Goal: Task Accomplishment & Management: Complete application form

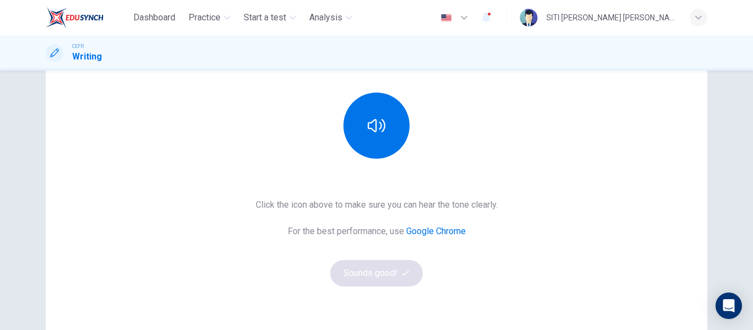
scroll to position [122, 0]
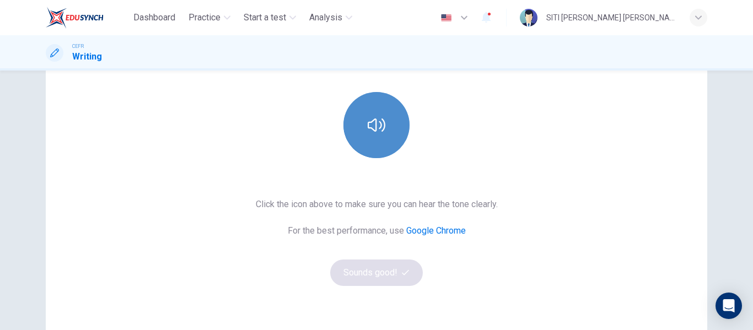
click at [389, 131] on button "button" at bounding box center [377, 125] width 66 height 66
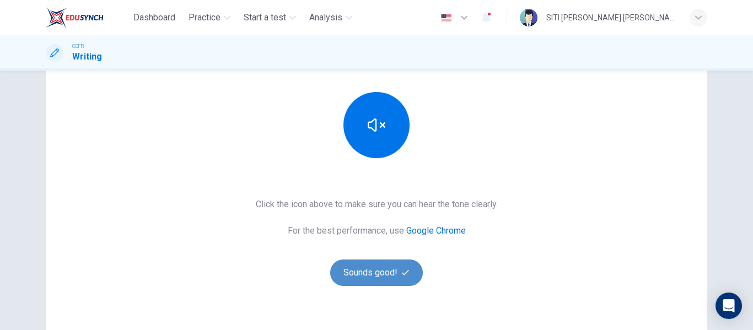
click at [378, 274] on button "Sounds good!" at bounding box center [376, 273] width 93 height 26
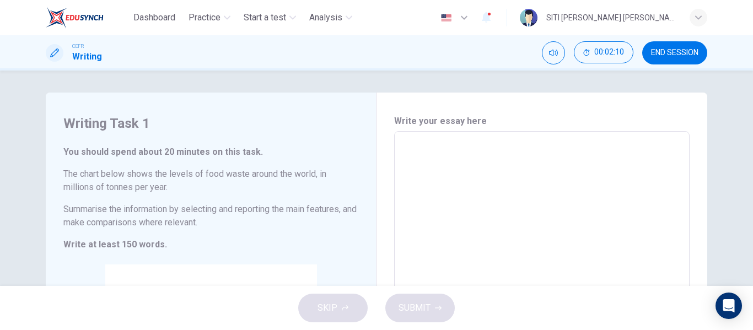
scroll to position [1, 0]
click at [442, 158] on textarea at bounding box center [542, 294] width 280 height 308
type textarea "fej"
type textarea "x"
type textarea "fejf"
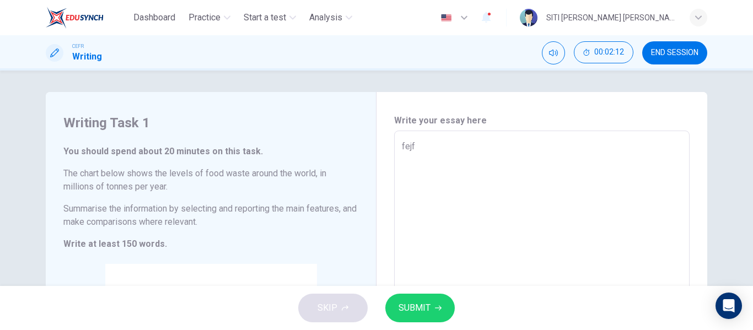
type textarea "x"
type textarea "fejfe"
type textarea "x"
type textarea "fejfej"
type textarea "x"
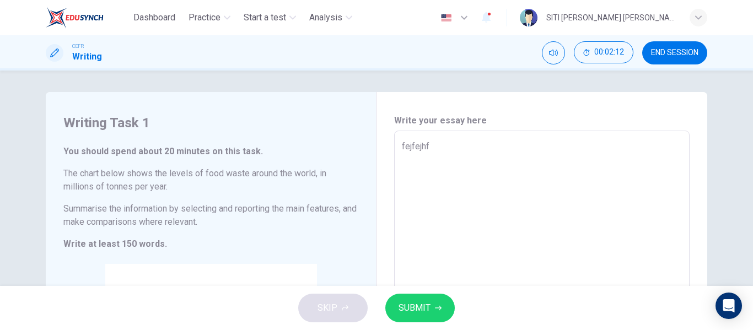
type textarea "fejfejhfa"
type textarea "x"
type textarea "fejfejhfaia"
type textarea "x"
type textarea "fejfejhfaiaew"
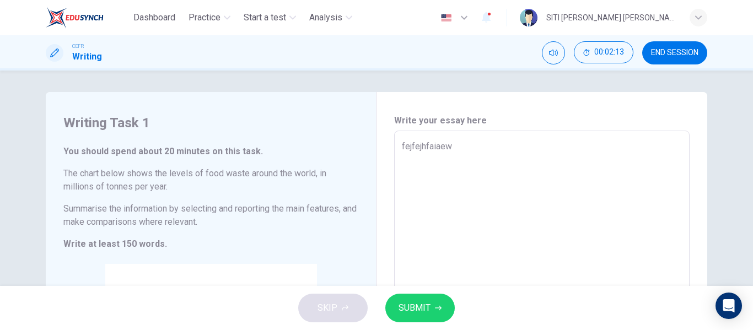
type textarea "x"
type textarea "fejfejhfaiaewj"
type textarea "x"
type textarea "fejfejhfaiaewjf"
type textarea "x"
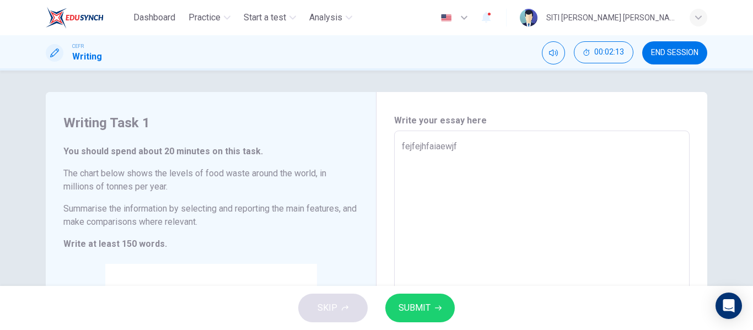
type textarea "fejfejhfaiaewjfk"
type textarea "x"
type textarea "fejfejhfaiaewjfk"
click at [425, 307] on span "SUBMIT" at bounding box center [415, 308] width 32 height 15
type textarea "x"
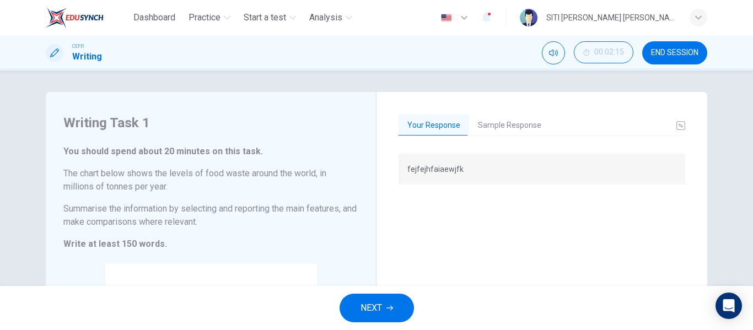
click at [500, 124] on button "Sample Response" at bounding box center [509, 125] width 81 height 23
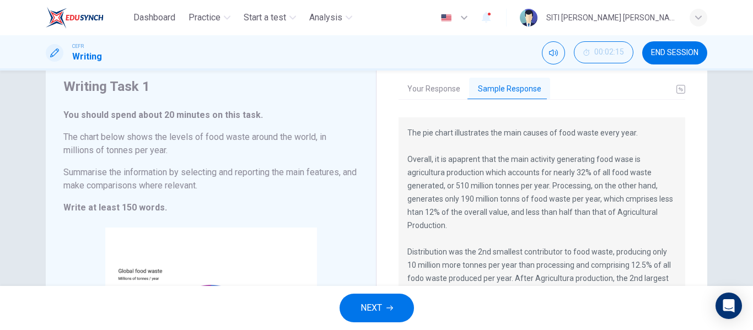
scroll to position [38, 0]
drag, startPoint x: 447, startPoint y: 159, endPoint x: 477, endPoint y: 154, distance: 30.2
click at [477, 154] on p "The pie chart illustrates the main causes of food waste every year. Overall, it…" at bounding box center [542, 252] width 269 height 252
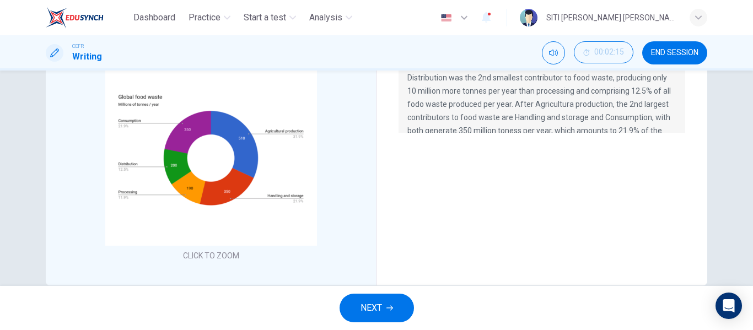
scroll to position [211, 0]
click at [292, 204] on div "Click to Zoom" at bounding box center [210, 159] width 295 height 210
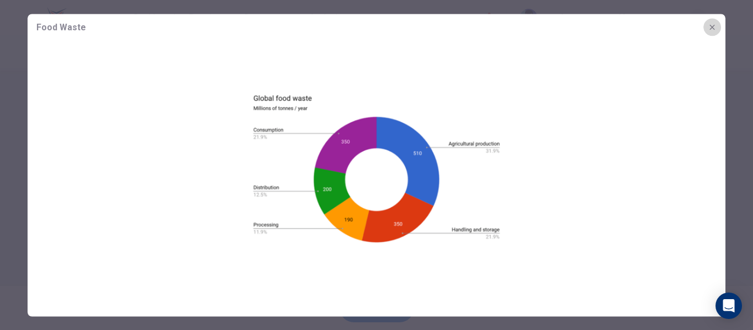
click at [712, 24] on icon "button" at bounding box center [712, 27] width 9 height 9
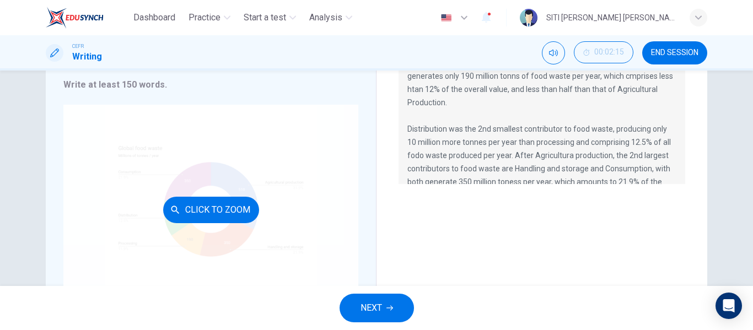
scroll to position [164, 0]
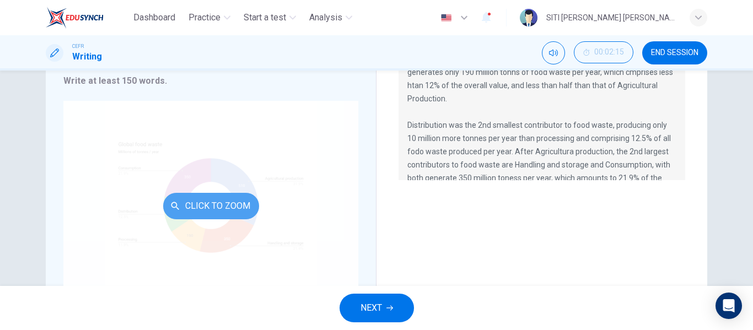
click at [207, 210] on button "Click to Zoom" at bounding box center [211, 206] width 96 height 26
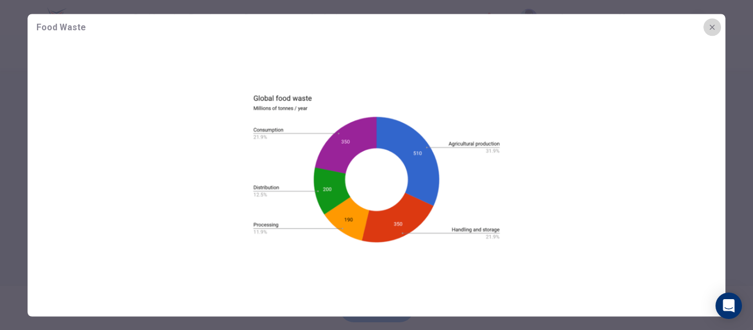
click at [712, 29] on icon "button" at bounding box center [712, 27] width 9 height 9
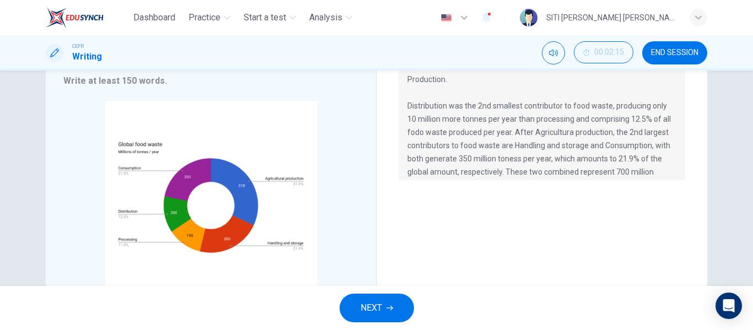
scroll to position [20, 0]
click at [488, 148] on p "The pie chart illustrates the main causes of food waste every year. Overall, it…" at bounding box center [542, 105] width 269 height 252
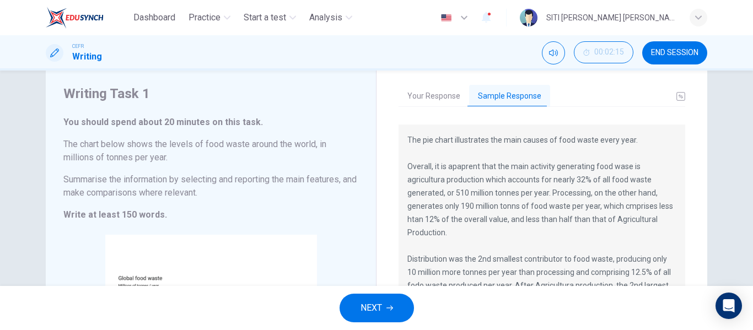
scroll to position [30, 0]
click at [461, 164] on p "The pie chart illustrates the main causes of food waste every year. Overall, it…" at bounding box center [542, 259] width 269 height 252
drag, startPoint x: 478, startPoint y: 165, endPoint x: 445, endPoint y: 167, distance: 32.6
click at [445, 167] on p "The pie chart illustrates the main causes of food waste every year. Overall, it…" at bounding box center [542, 259] width 269 height 252
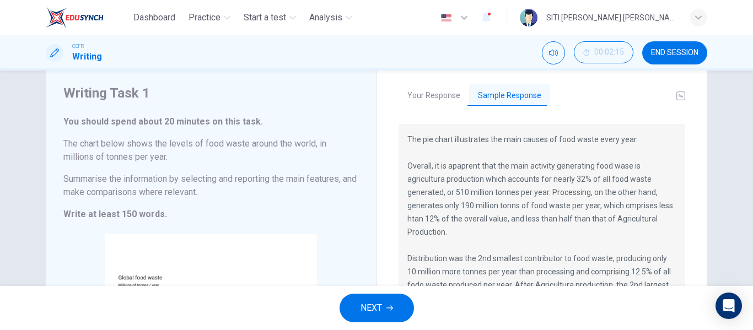
drag, startPoint x: 445, startPoint y: 167, endPoint x: 535, endPoint y: 196, distance: 94.5
click at [535, 196] on p "The pie chart illustrates the main causes of food waste every year. Overall, it…" at bounding box center [542, 259] width 269 height 252
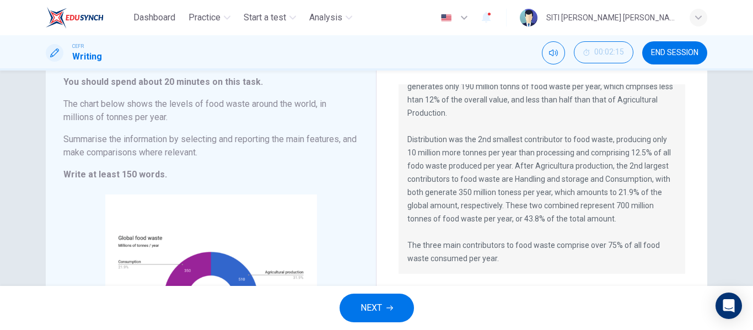
scroll to position [71, 0]
click at [365, 304] on span "NEXT" at bounding box center [372, 308] width 22 height 15
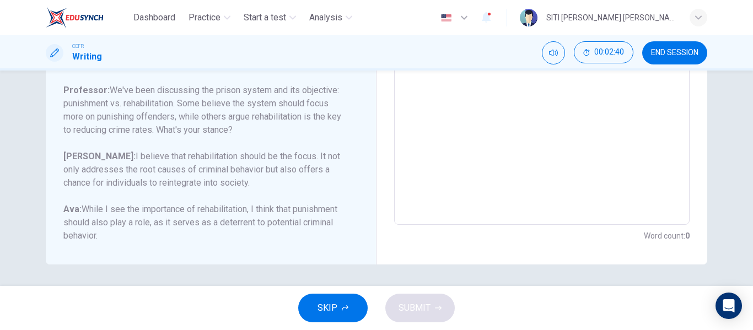
scroll to position [275, 0]
click at [424, 134] on textarea at bounding box center [542, 40] width 280 height 350
type textarea "h"
type textarea "x"
type textarea "hb"
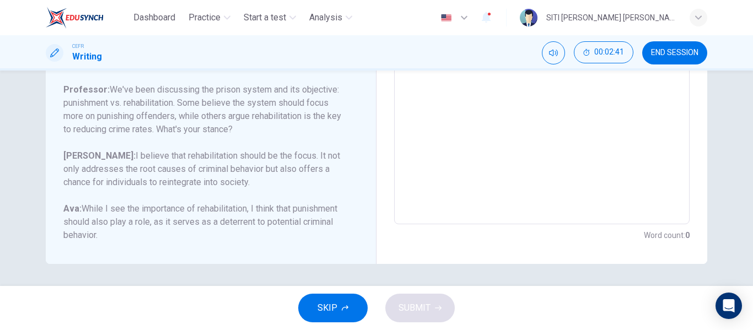
type textarea "x"
type textarea "hb"
type textarea "x"
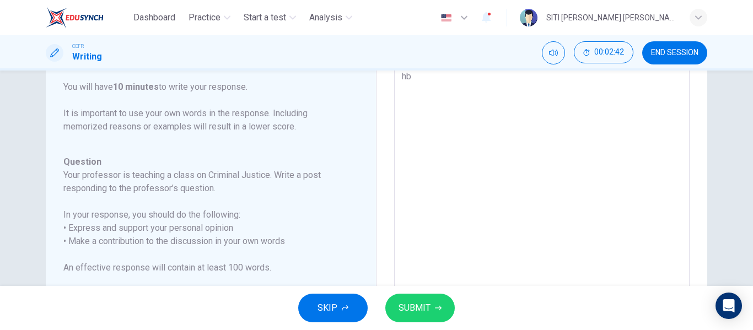
type textarea "hb j"
type textarea "x"
type textarea "hb jn"
type textarea "x"
type textarea "hb jnb"
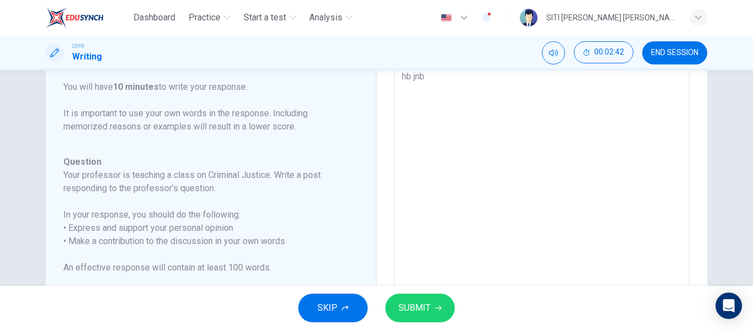
type textarea "x"
type textarea "hb jnb"
click at [436, 302] on button "SUBMIT" at bounding box center [420, 308] width 69 height 29
type textarea "x"
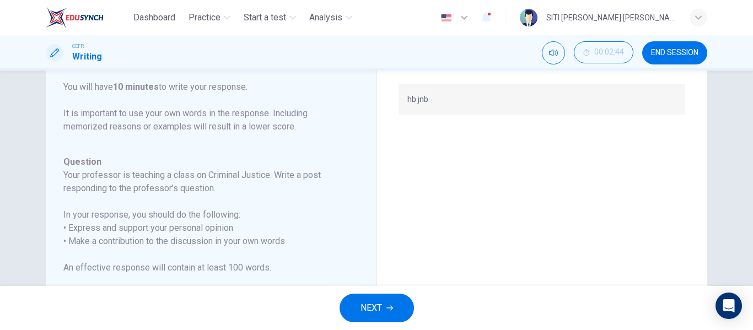
drag, startPoint x: 60, startPoint y: 112, endPoint x: 221, endPoint y: 148, distance: 165.7
click at [221, 148] on div "Question 2 Question Type : Writing for an Academic Discussion Directions For th…" at bounding box center [211, 245] width 331 height 447
click at [221, 148] on div "Question Type : Writing for an Academic Discussion Directions For this task, yo…" at bounding box center [204, 200] width 282 height 494
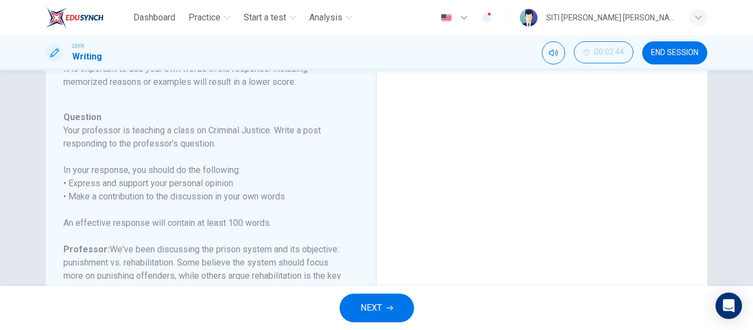
scroll to position [237, 0]
drag, startPoint x: 63, startPoint y: 131, endPoint x: 71, endPoint y: 131, distance: 8.3
click at [68, 131] on h6 "Your professor is teaching a class on Criminal Justice. Write a post responding…" at bounding box center [204, 138] width 282 height 26
drag, startPoint x: 78, startPoint y: 131, endPoint x: 199, endPoint y: 195, distance: 136.9
click at [199, 195] on div "Question Your professor is teaching a class on Criminal Justice. Write a post r…" at bounding box center [204, 256] width 282 height 291
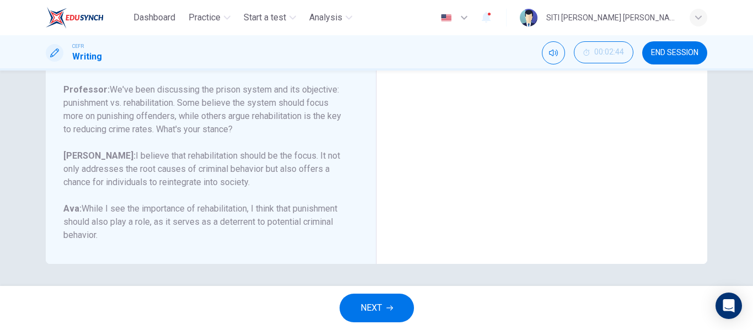
scroll to position [0, 0]
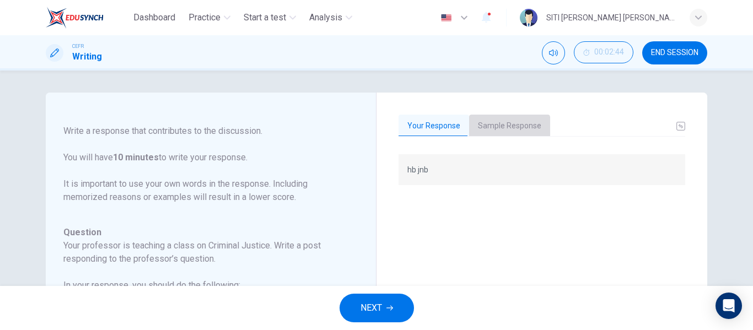
click at [499, 130] on button "Sample Response" at bounding box center [509, 126] width 81 height 23
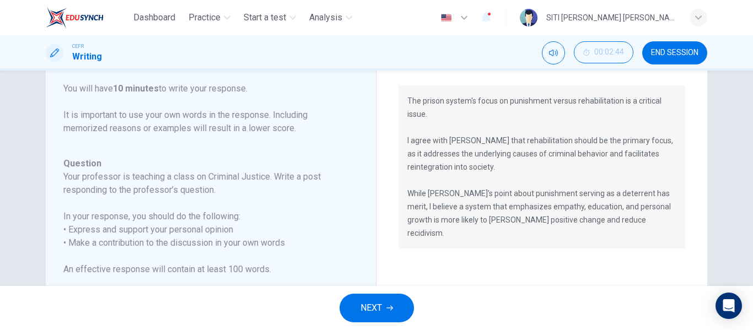
scroll to position [68, 0]
click at [387, 308] on icon "button" at bounding box center [390, 308] width 7 height 7
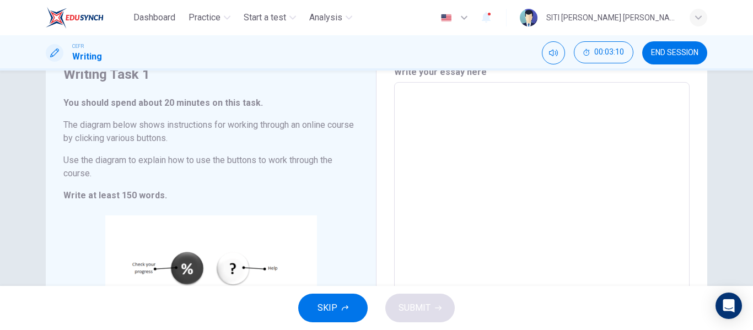
scroll to position [49, 0]
click at [413, 196] on textarea at bounding box center [542, 246] width 280 height 308
type textarea "r"
type textarea "x"
type textarea "rr"
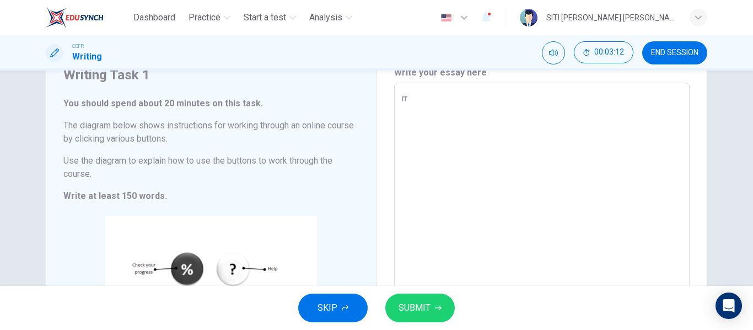
type textarea "x"
type textarea "rry"
type textarea "x"
type textarea "trry"
type textarea "x"
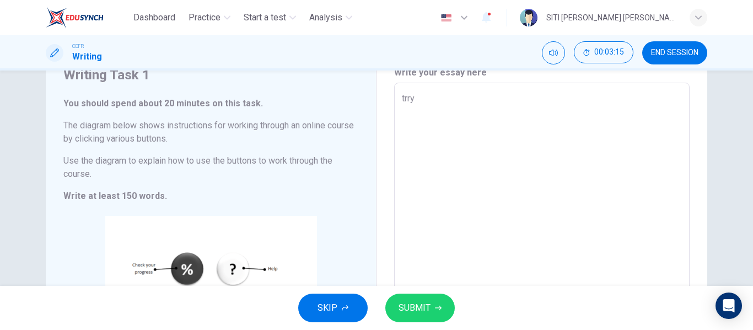
type textarea "trrry"
type textarea "x"
type textarea "tryrry"
type textarea "x"
type textarea "try rry"
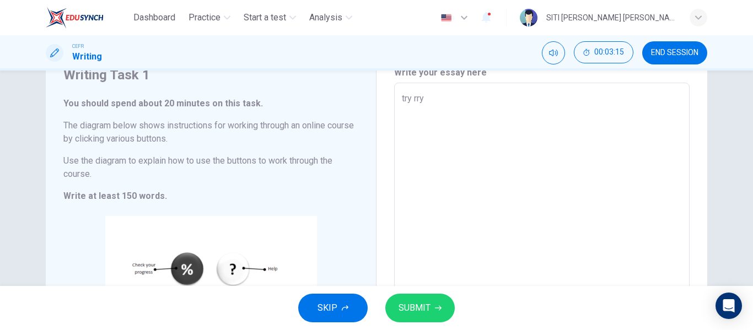
type textarea "x"
type textarea "try trry"
type textarea "x"
type textarea "try [PERSON_NAME]"
type textarea "x"
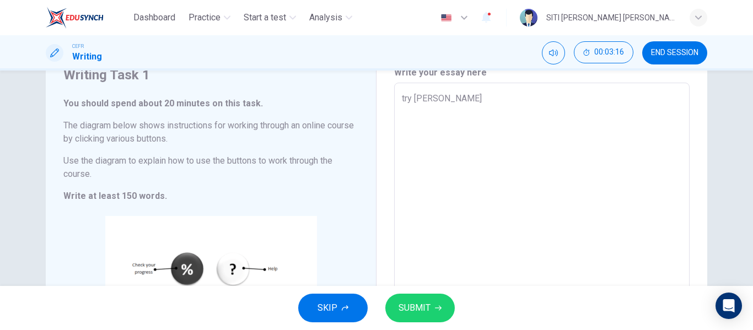
type textarea "try tesrry"
type textarea "x"
type textarea "try testrry"
type textarea "x"
drag, startPoint x: 462, startPoint y: 97, endPoint x: 427, endPoint y: 100, distance: 35.4
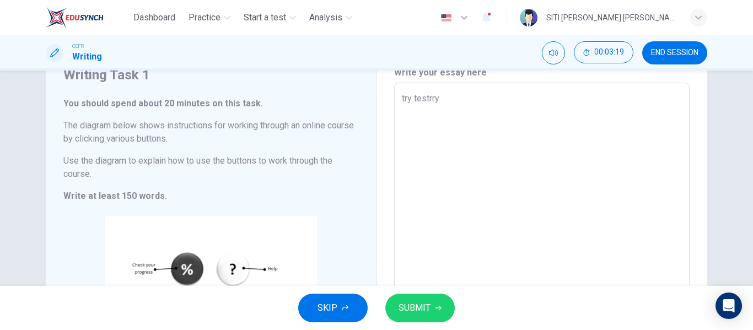
click at [427, 100] on textarea "try testrry" at bounding box center [542, 246] width 280 height 308
type textarea "try test"
type textarea "x"
type textarea "try test"
drag, startPoint x: 431, startPoint y: 292, endPoint x: 432, endPoint y: 312, distance: 19.9
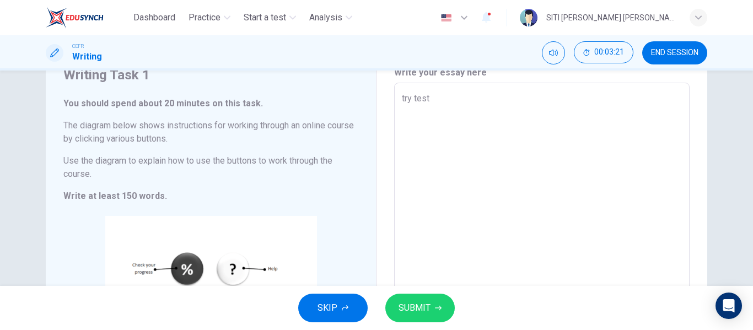
click at [432, 312] on div "SKIP SUBMIT" at bounding box center [376, 308] width 753 height 44
click at [432, 312] on button "SUBMIT" at bounding box center [420, 308] width 69 height 29
type textarea "x"
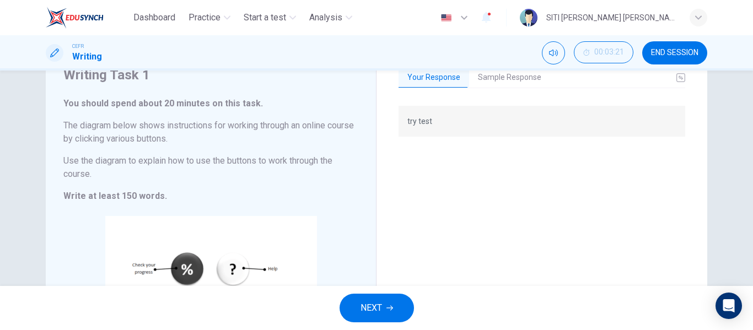
click at [519, 89] on div "Your Response Sample Response try test The buttons above will allow you to work…" at bounding box center [542, 235] width 287 height 338
click at [518, 80] on button "Sample Response" at bounding box center [509, 77] width 81 height 23
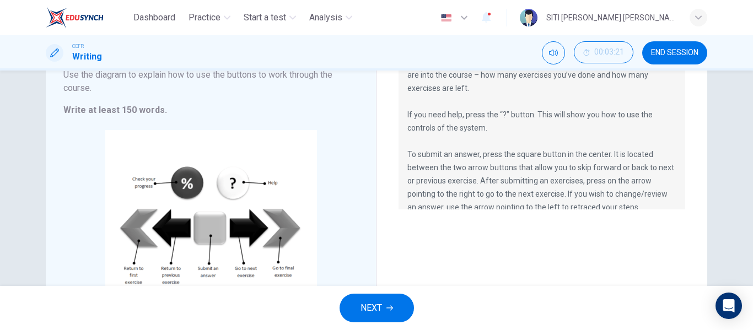
scroll to position [140, 0]
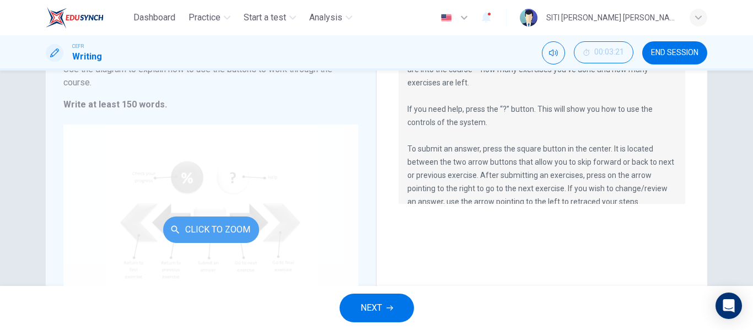
click at [208, 220] on button "Click to Zoom" at bounding box center [211, 230] width 96 height 26
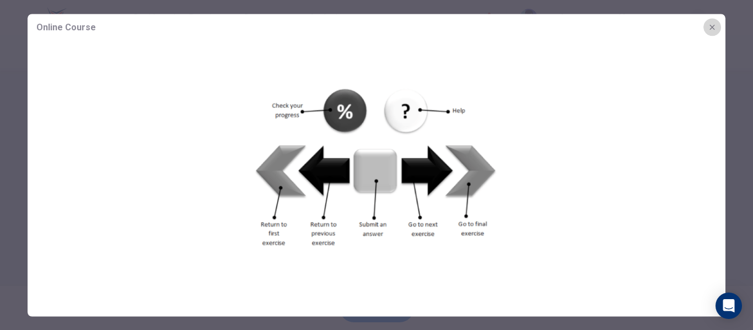
click at [715, 24] on icon "button" at bounding box center [712, 27] width 9 height 9
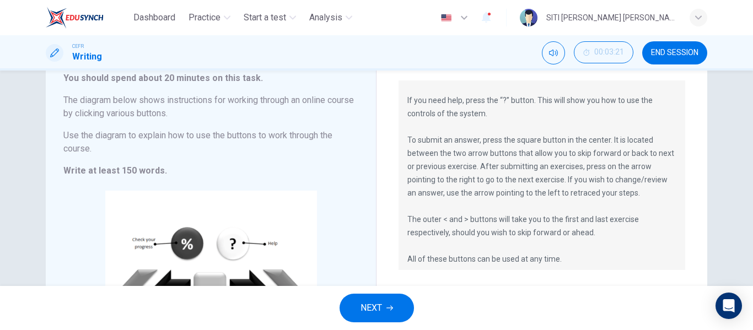
scroll to position [79, 0]
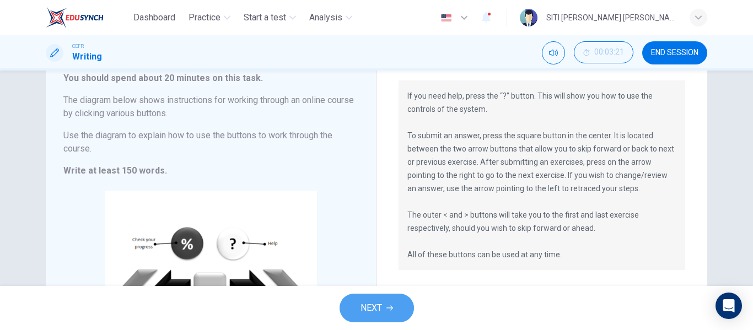
click at [406, 314] on button "NEXT" at bounding box center [377, 308] width 74 height 29
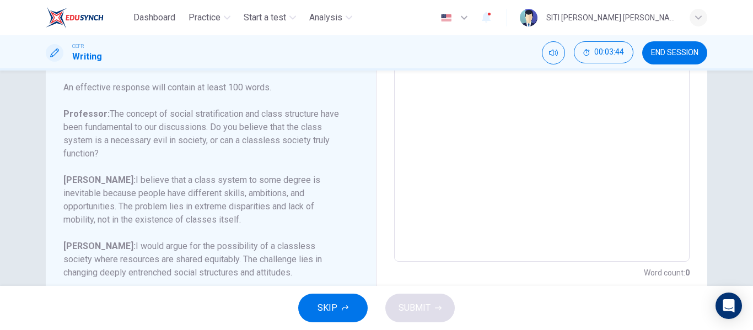
scroll to position [275, 0]
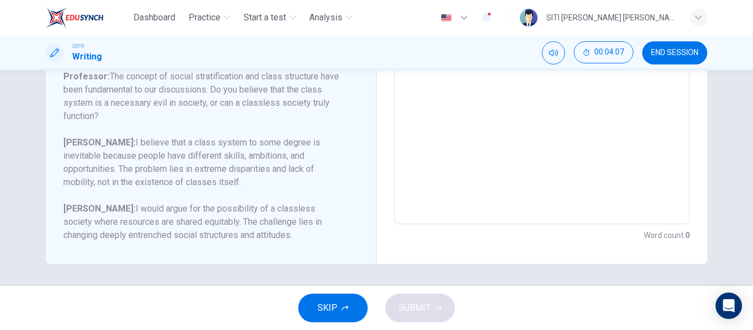
click at [297, 189] on h6 "[PERSON_NAME]: I believe that a class system to some degree is inevitable becau…" at bounding box center [204, 162] width 282 height 53
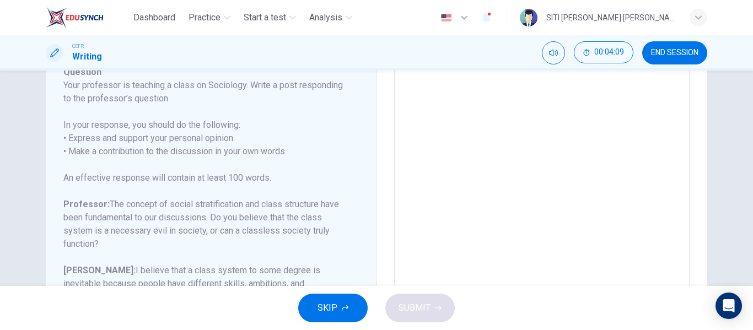
scroll to position [0, 0]
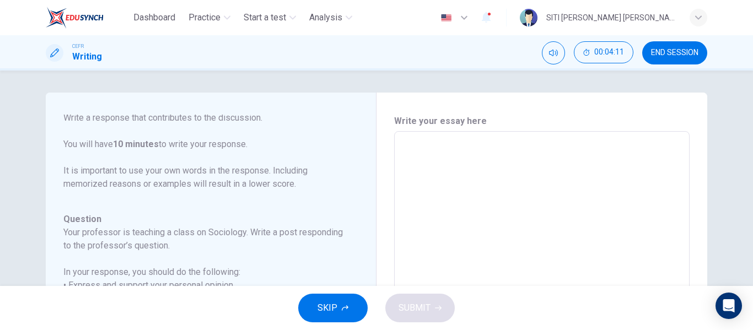
click at [433, 154] on textarea at bounding box center [542, 316] width 280 height 350
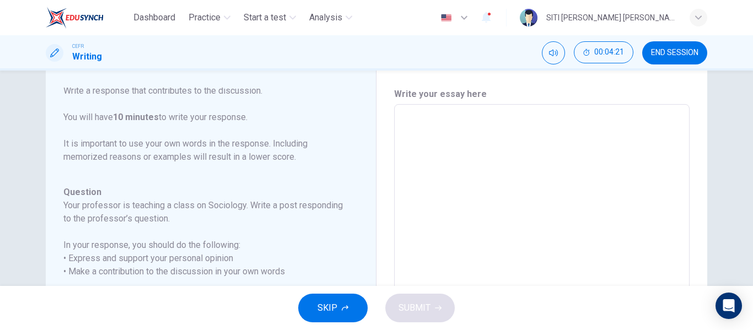
scroll to position [60, 0]
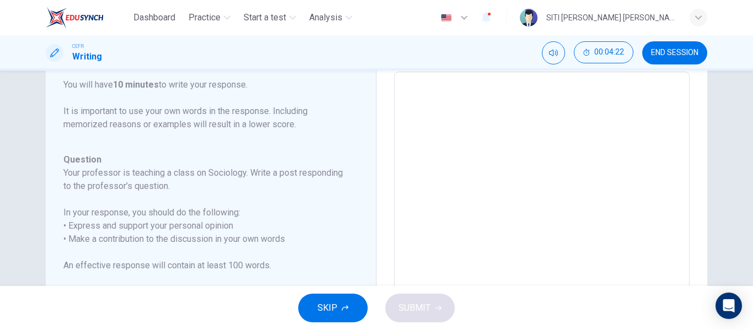
type textarea "i"
type textarea "x"
type textarea "in"
type textarea "x"
type textarea "in"
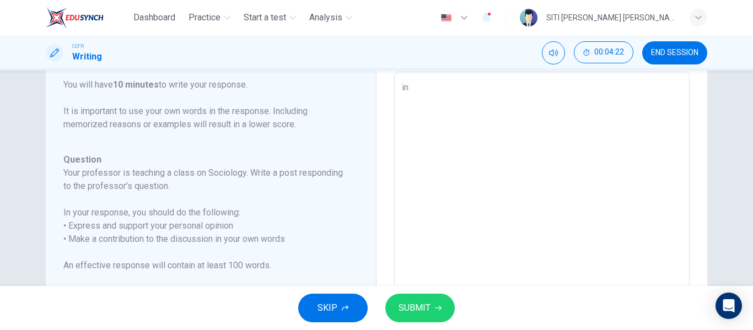
type textarea "x"
type textarea "I"
type textarea "x"
type textarea "In"
type textarea "x"
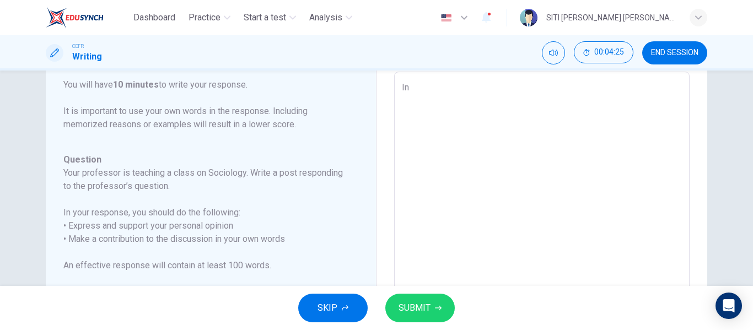
type textarea "In"
type textarea "x"
type textarea "In m"
type textarea "x"
type textarea "In my"
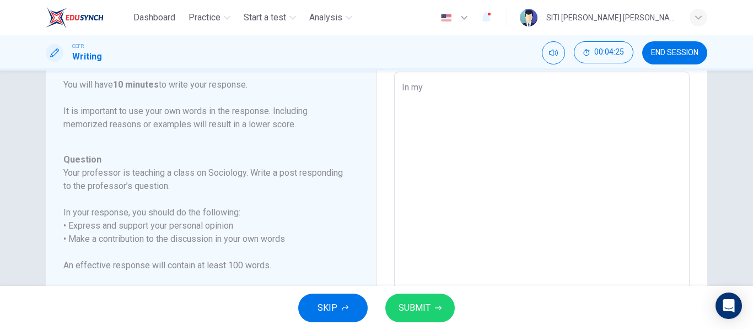
type textarea "x"
type textarea "In my"
type textarea "x"
type textarea "In my o"
type textarea "x"
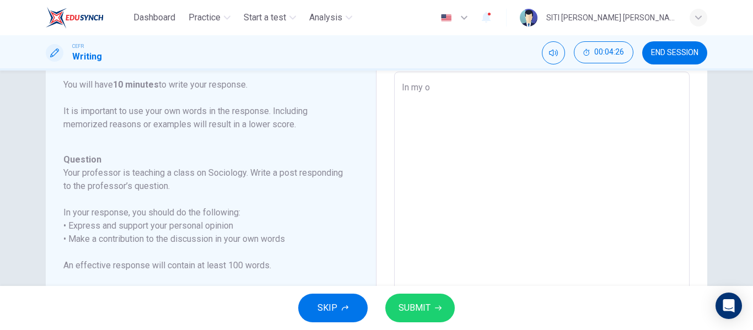
type textarea "In my op"
type textarea "x"
type textarea "In my opi"
type textarea "x"
type textarea "In my opin"
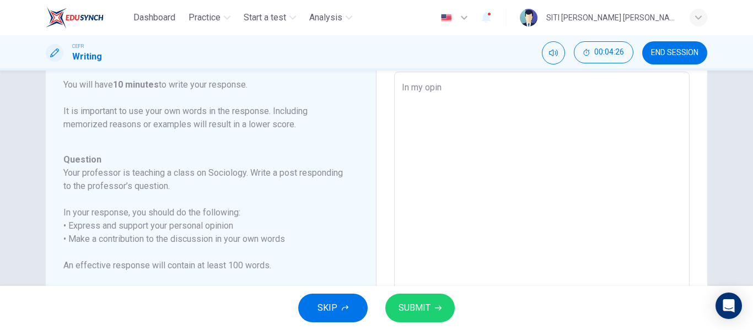
type textarea "x"
type textarea "In my opini"
type textarea "x"
type textarea "In my opinio"
type textarea "x"
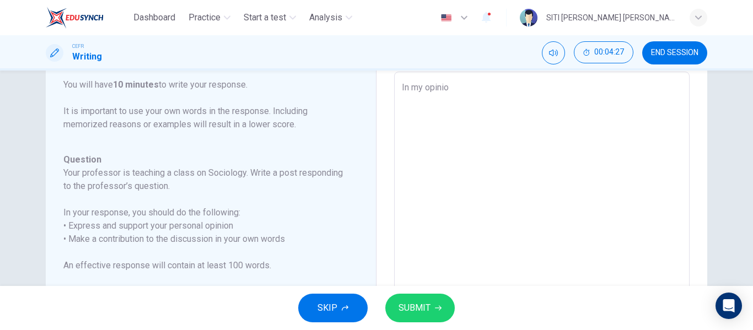
type textarea "In my opinion"
type textarea "x"
type textarea "In my opinion,"
type textarea "x"
type textarea "In my opinion,"
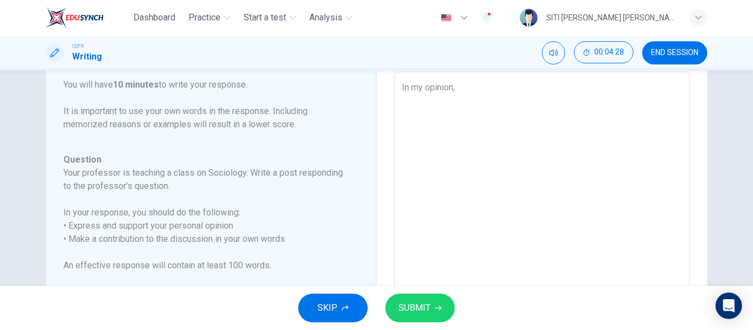
type textarea "x"
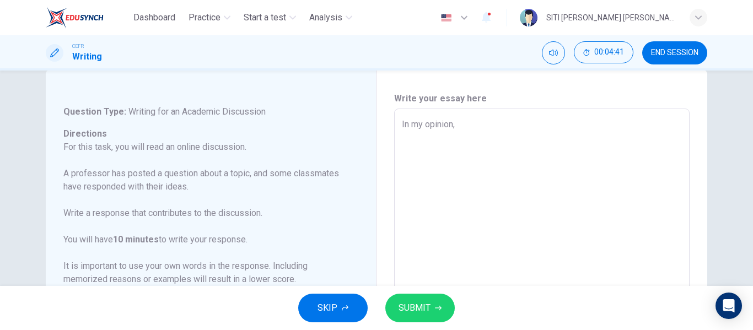
scroll to position [17, 0]
type textarea "In my opinion,"
click at [422, 317] on button "SUBMIT" at bounding box center [420, 308] width 69 height 29
type textarea "x"
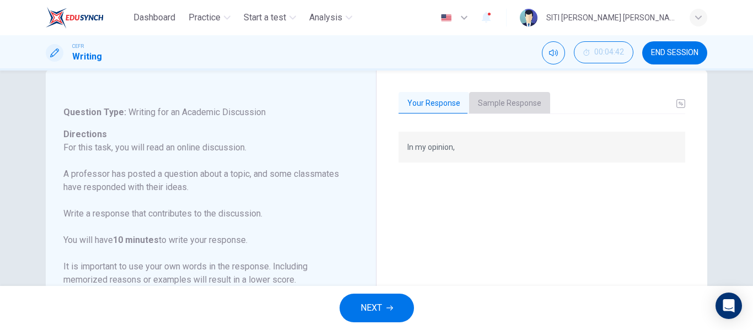
click at [505, 98] on button "Sample Response" at bounding box center [509, 103] width 81 height 23
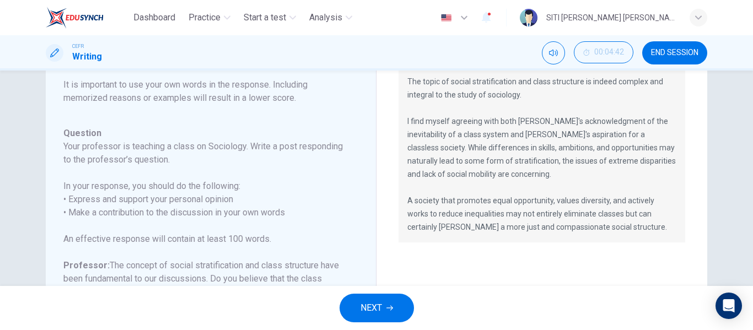
scroll to position [89, 0]
click at [398, 316] on button "NEXT" at bounding box center [377, 308] width 74 height 29
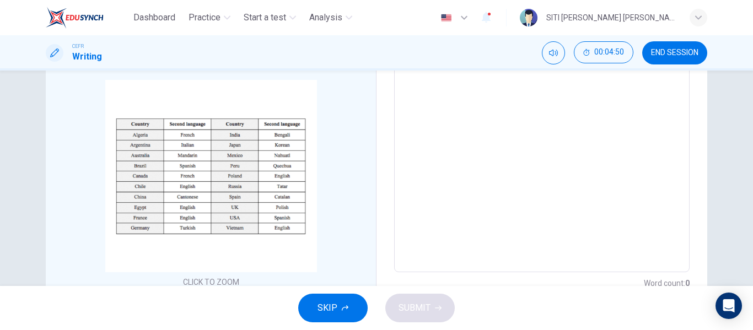
scroll to position [185, 0]
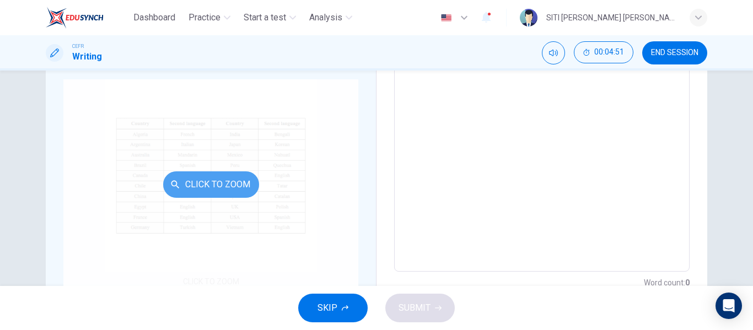
click at [224, 178] on button "Click to Zoom" at bounding box center [211, 185] width 96 height 26
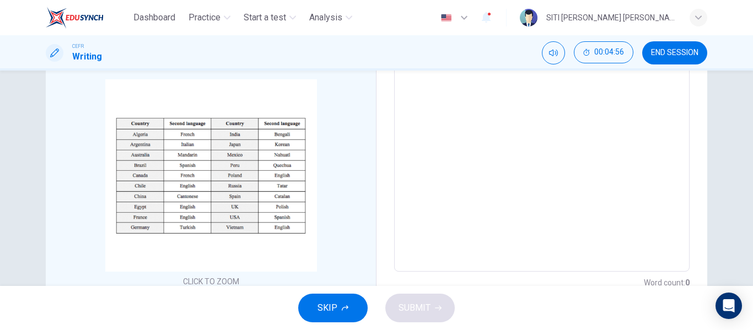
click at [532, 122] on textarea at bounding box center [542, 109] width 280 height 308
type textarea "c"
type textarea "x"
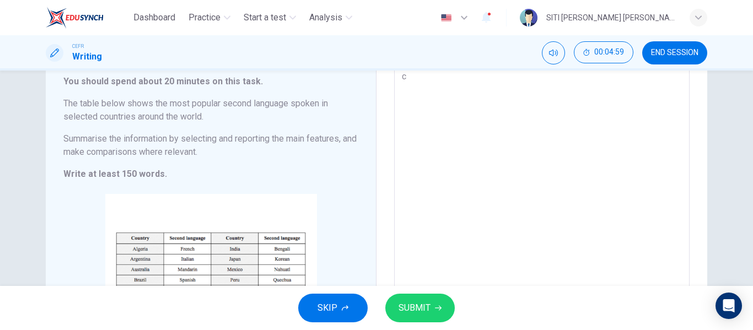
type textarea "c"
click at [434, 300] on button "SUBMIT" at bounding box center [420, 308] width 69 height 29
type textarea "x"
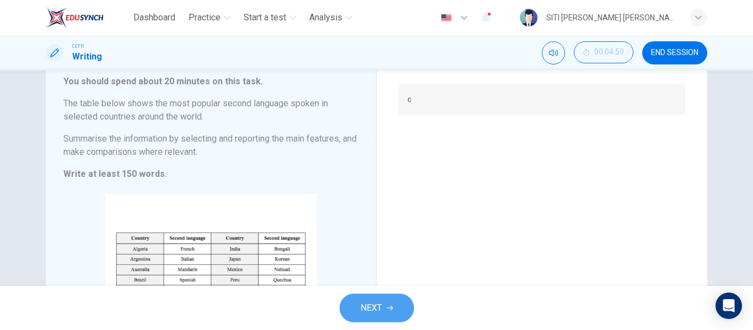
click at [378, 303] on span "NEXT" at bounding box center [372, 308] width 22 height 15
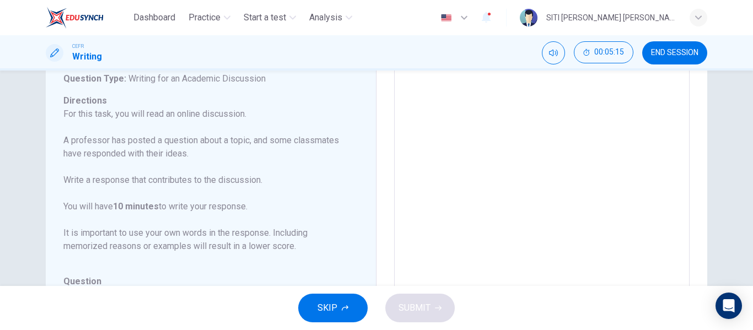
scroll to position [0, 0]
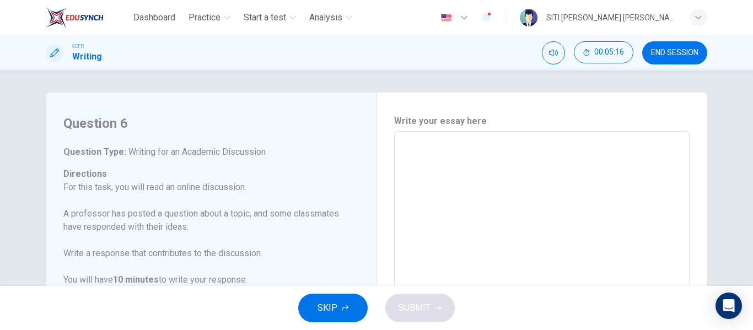
click at [411, 164] on textarea at bounding box center [542, 316] width 280 height 350
type textarea "I"
type textarea "x"
type textarea "In"
type textarea "x"
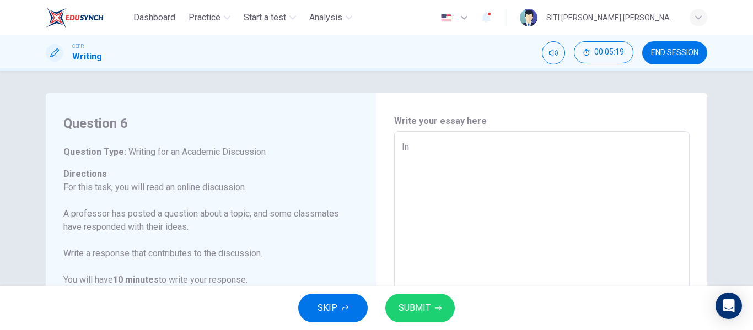
type textarea "t"
type textarea "x"
type textarea "th"
type textarea "x"
type textarea "T"
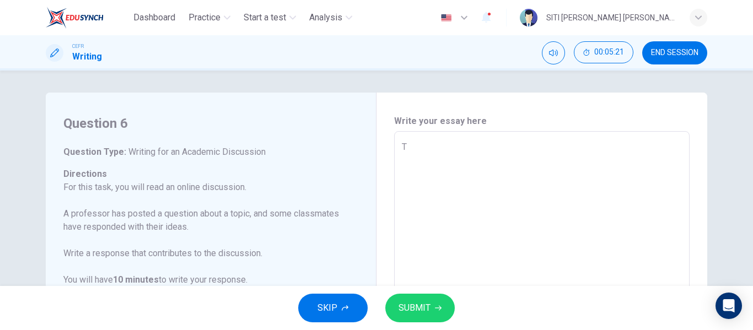
type textarea "x"
type textarea "Th"
type textarea "x"
type textarea "The"
type textarea "x"
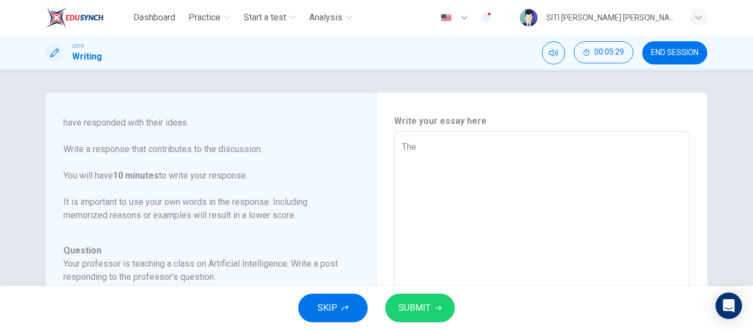
scroll to position [104, 0]
type textarea "The"
type textarea "x"
type textarea "The r"
type textarea "x"
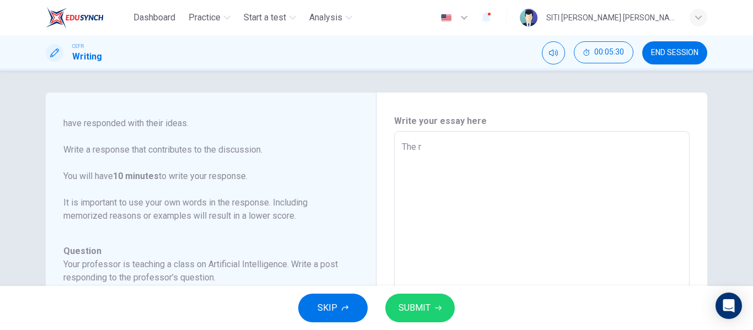
type textarea "The rs"
type textarea "x"
type textarea "The rsp"
type textarea "x"
type textarea "The resp"
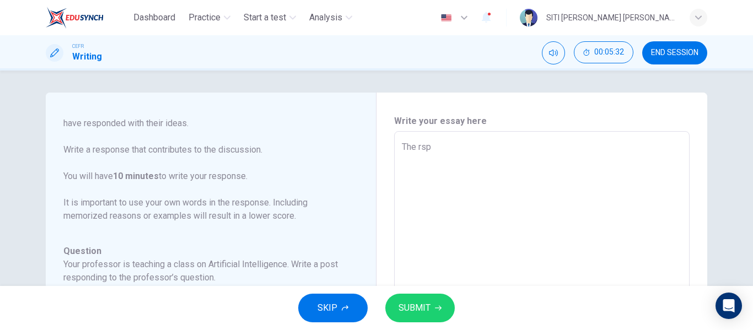
type textarea "x"
type textarea "The respo"
type textarea "x"
type textarea "The respon"
type textarea "x"
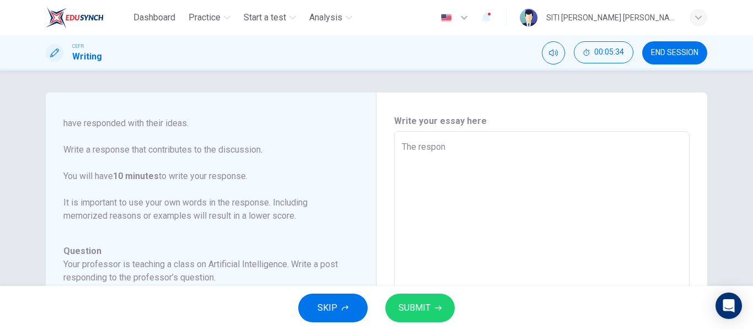
type textarea "The respons"
type textarea "x"
type textarea "The response"
type textarea "x"
type textarea "The response"
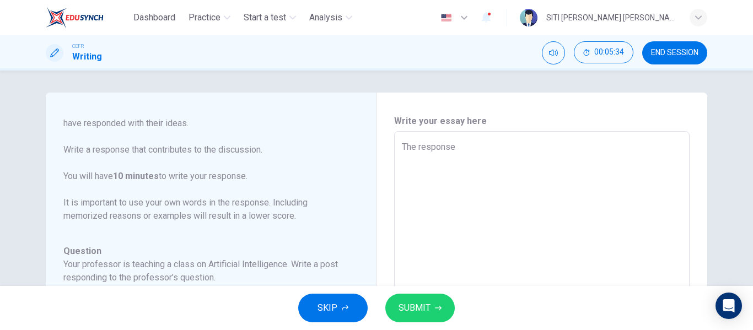
type textarea "x"
type textarea "The response d"
type textarea "x"
type textarea "The response di"
type textarea "x"
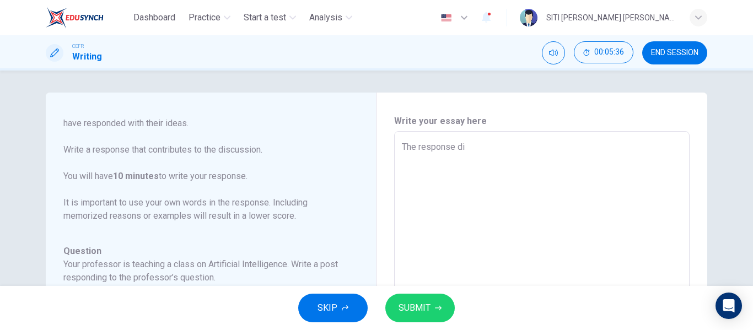
type textarea "The response dis"
type textarea "x"
type textarea "The response disc"
type textarea "x"
type textarea "The response discu"
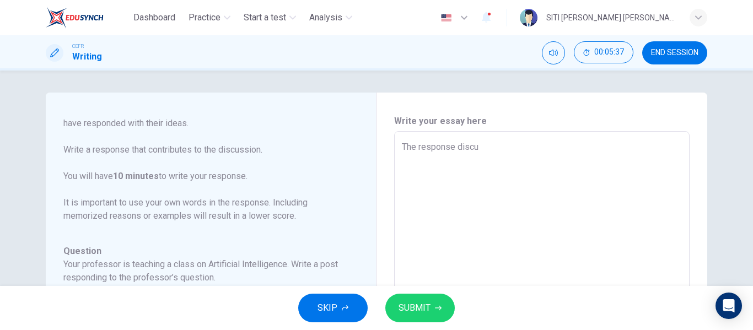
type textarea "x"
type textarea "The response discus"
type textarea "x"
type textarea "The response discuss"
type textarea "x"
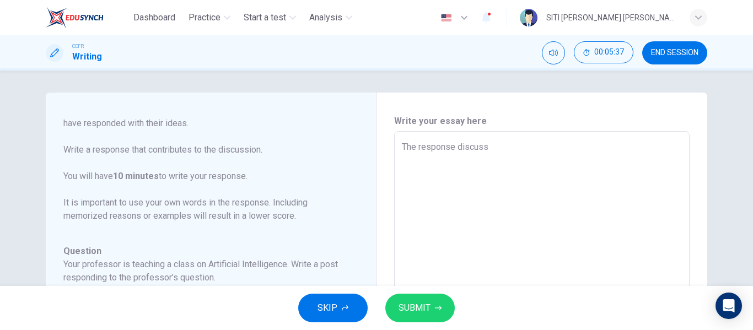
type textarea "The response discuss"
type textarea "x"
type textarea "The response discuss a"
type textarea "x"
type textarea "The response discuss ab"
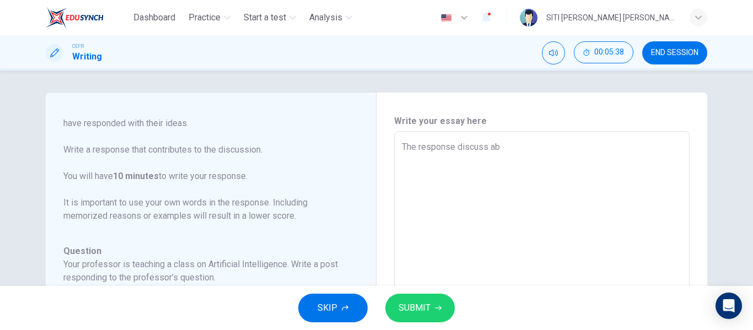
type textarea "x"
type textarea "The response discuss abo"
type textarea "x"
type textarea "The response discuss abou"
type textarea "x"
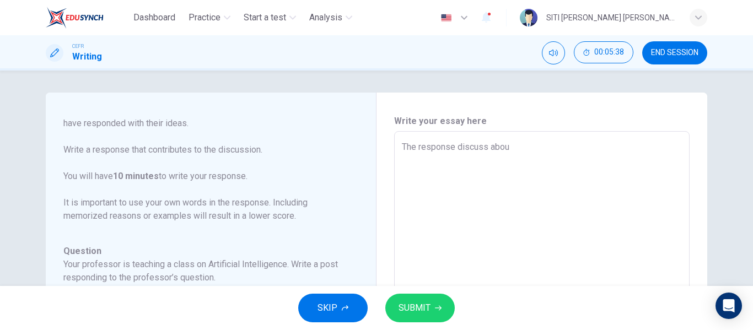
type textarea "The response discuss about"
type textarea "x"
type textarea "The response discuss about"
type textarea "x"
type textarea "The response discuss about t"
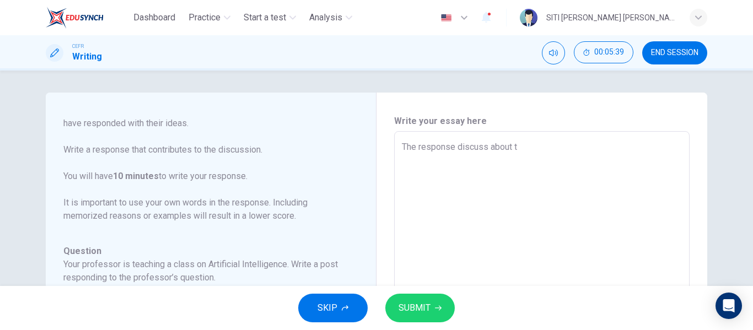
type textarea "x"
type textarea "The response discuss about th"
type textarea "x"
type textarea "The response discuss about the"
type textarea "x"
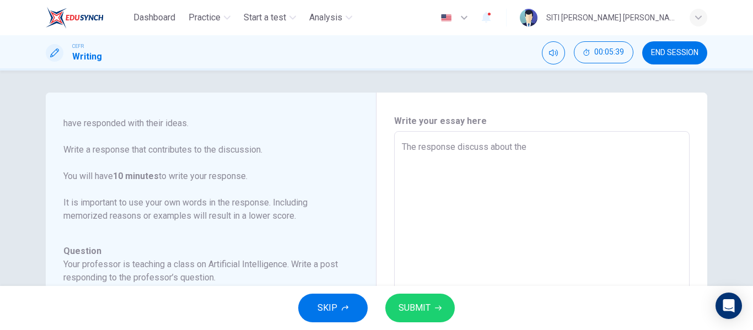
type textarea "The response discuss about the"
type textarea "x"
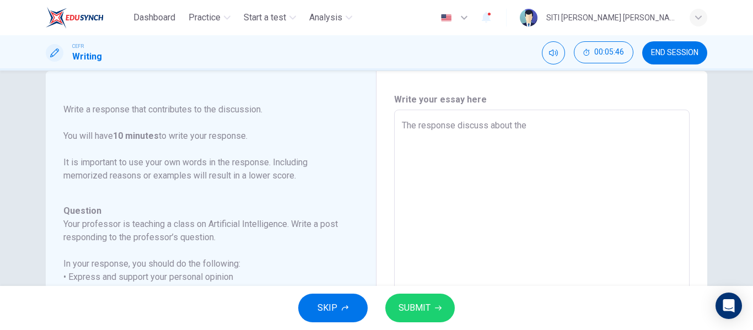
scroll to position [14, 0]
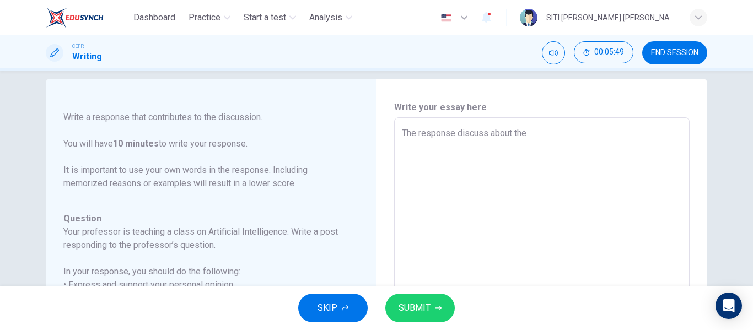
drag, startPoint x: 539, startPoint y: 133, endPoint x: 463, endPoint y: 142, distance: 76.7
click at [463, 142] on textarea "The response discuss about the" at bounding box center [542, 302] width 280 height 350
click at [531, 140] on textarea "The response discuss about the" at bounding box center [542, 302] width 280 height 350
drag, startPoint x: 531, startPoint y: 140, endPoint x: 459, endPoint y: 133, distance: 72.0
click at [459, 133] on textarea "The response discuss about the" at bounding box center [542, 302] width 280 height 350
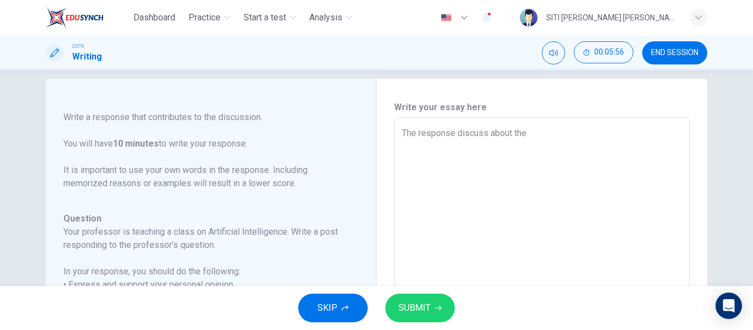
type textarea "The response d"
type textarea "x"
type textarea "The response de"
type textarea "x"
type textarea "The response deb"
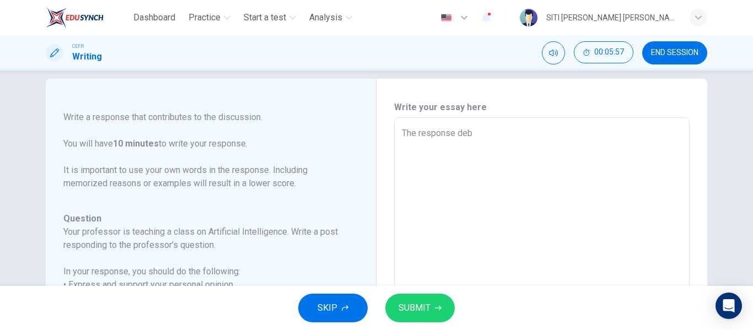
type textarea "x"
type textarea "The response deba"
type textarea "x"
type textarea "The response debat"
type textarea "x"
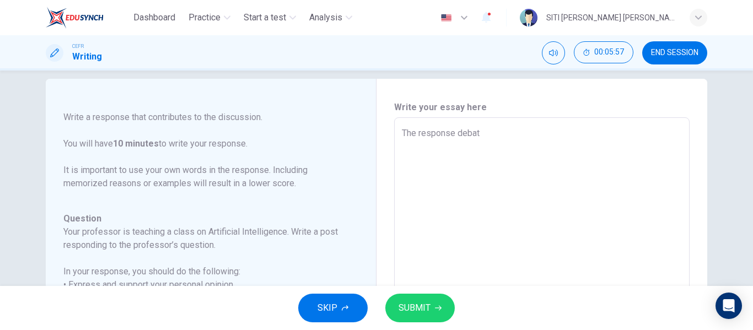
type textarea "The response debate"
type textarea "x"
type textarea "The response debates"
type textarea "x"
type textarea "The response debates"
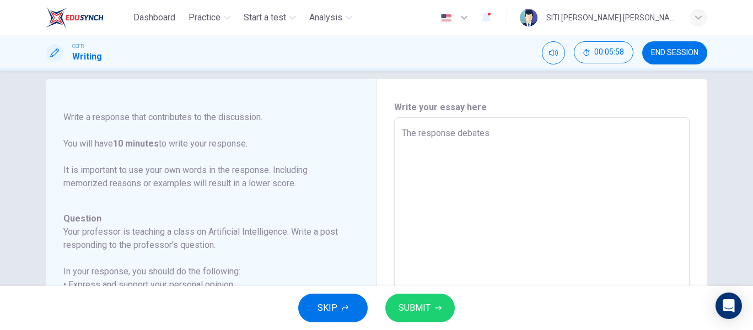
type textarea "x"
type textarea "The response debates a"
type textarea "x"
type textarea "The response debates ab"
type textarea "x"
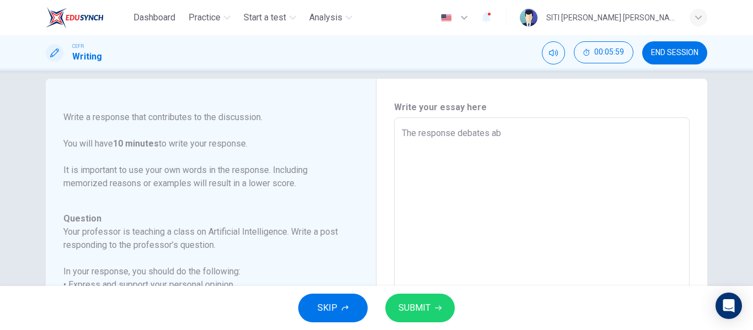
type textarea "The response debates abo"
type textarea "x"
type textarea "The response debates abou"
type textarea "x"
type textarea "The response debates about"
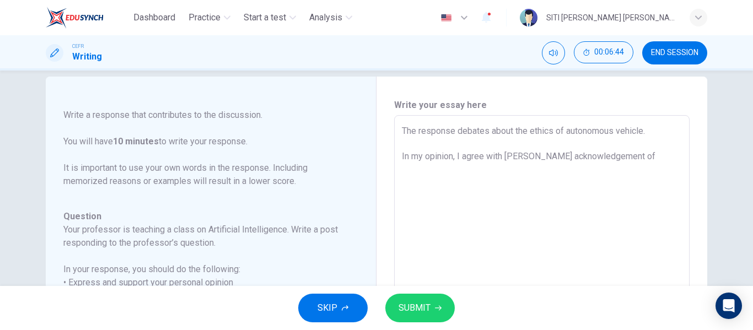
scroll to position [0, 0]
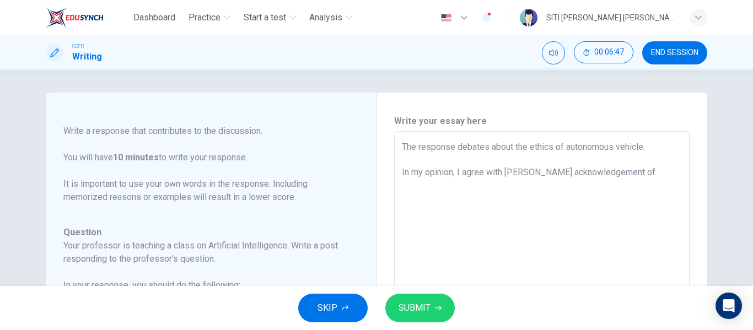
drag, startPoint x: 613, startPoint y: 178, endPoint x: 524, endPoint y: 182, distance: 88.9
click at [524, 182] on textarea "The response debates about the ethics of autonomous vehicle. In my opinion, I a…" at bounding box center [542, 316] width 280 height 350
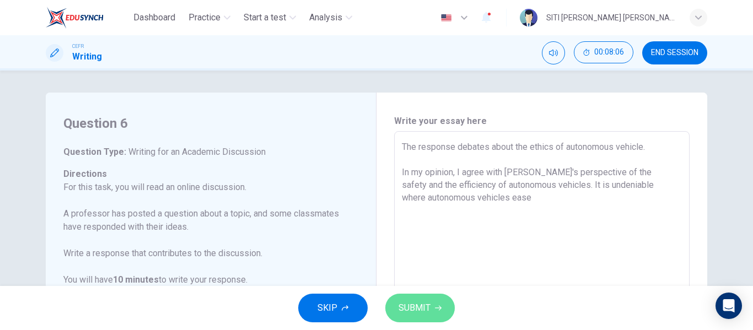
click at [435, 312] on button "SUBMIT" at bounding box center [420, 308] width 69 height 29
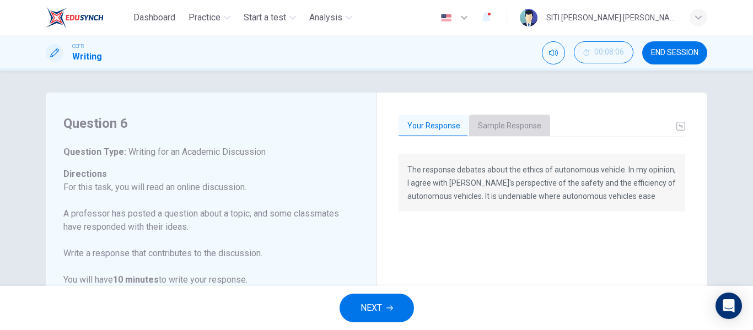
click at [495, 133] on button "Sample Response" at bounding box center [509, 126] width 81 height 23
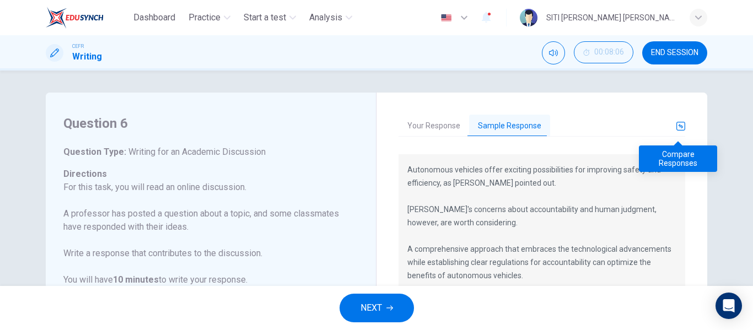
click at [679, 125] on icon "basic tabs example" at bounding box center [681, 126] width 9 height 9
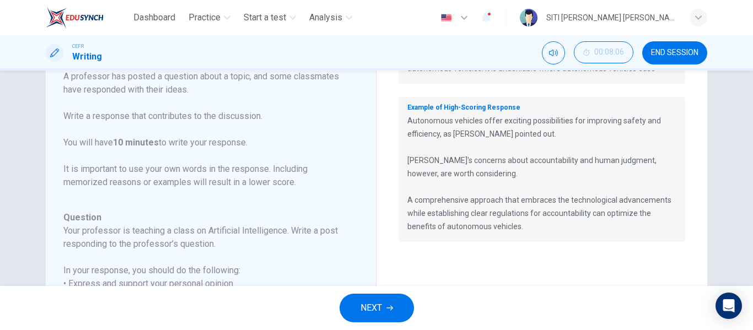
scroll to position [138, 0]
click at [349, 302] on button "NEXT" at bounding box center [377, 308] width 74 height 29
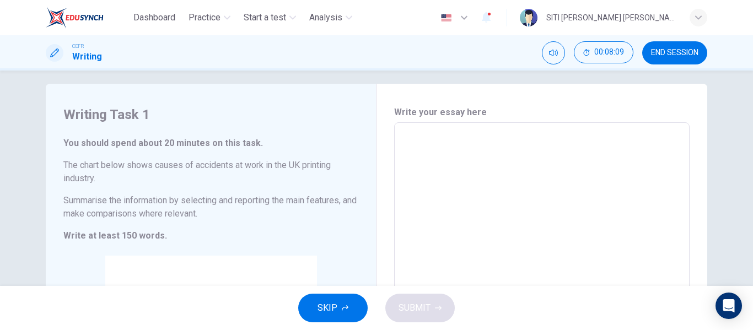
scroll to position [7, 0]
click at [523, 207] on textarea at bounding box center [542, 287] width 280 height 308
click at [421, 320] on button "SUBMIT" at bounding box center [420, 308] width 69 height 29
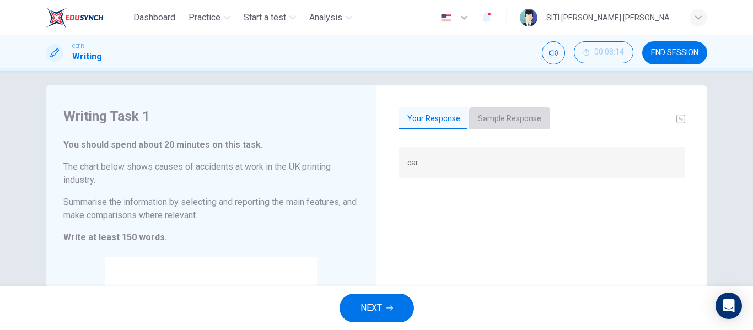
click at [507, 122] on button "Sample Response" at bounding box center [509, 119] width 81 height 23
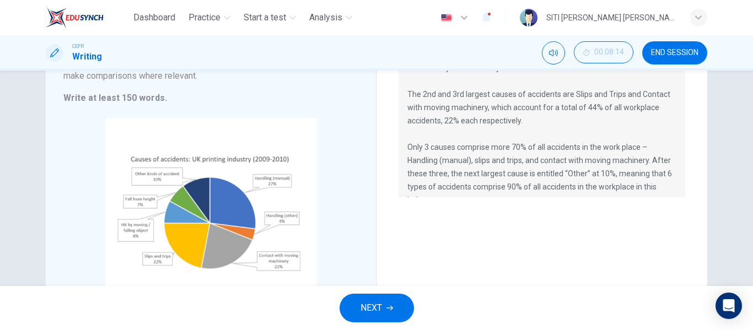
scroll to position [148, 0]
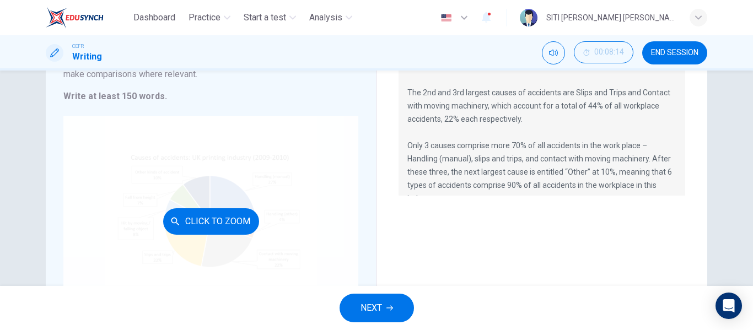
click at [207, 190] on div "Click to Zoom" at bounding box center [210, 221] width 295 height 210
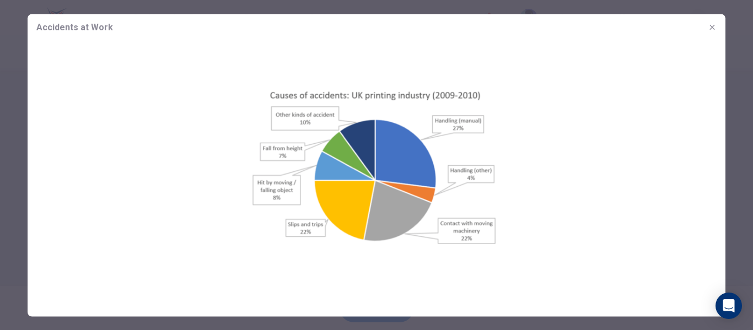
click at [545, 247] on img at bounding box center [377, 168] width 698 height 256
click at [713, 28] on icon "button" at bounding box center [712, 26] width 5 height 5
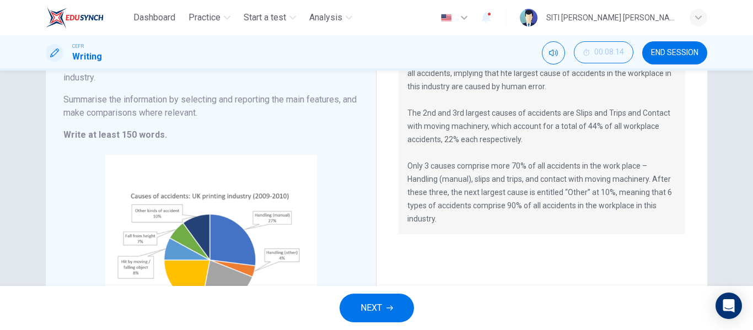
scroll to position [66, 0]
click at [376, 304] on span "NEXT" at bounding box center [372, 308] width 22 height 15
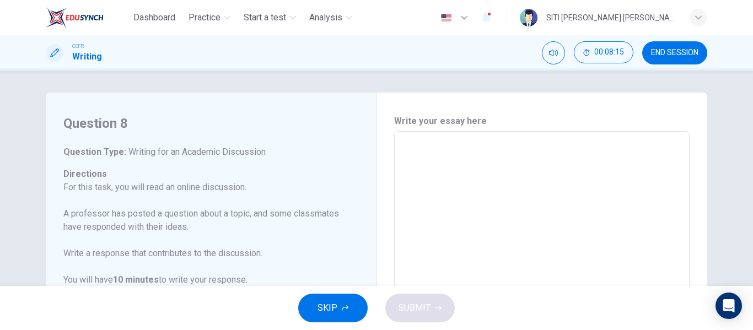
click at [423, 196] on textarea at bounding box center [542, 316] width 280 height 350
click at [394, 296] on button "SUBMIT" at bounding box center [420, 308] width 69 height 29
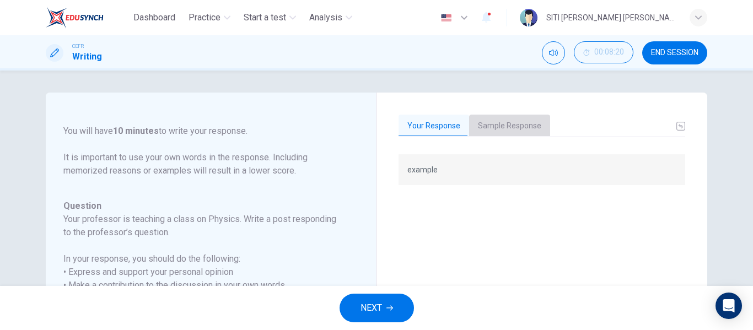
click at [516, 129] on button "Sample Response" at bounding box center [509, 126] width 81 height 23
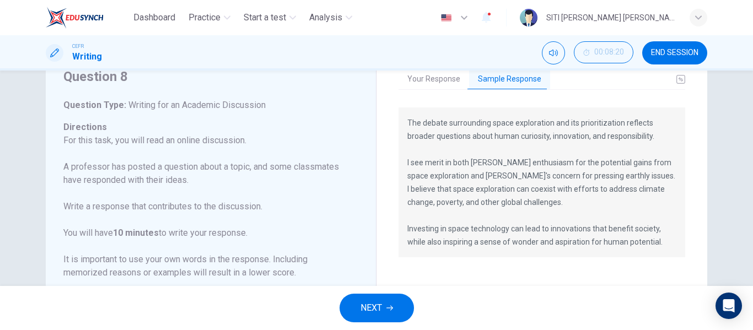
scroll to position [46, 0]
click at [381, 317] on button "NEXT" at bounding box center [377, 308] width 74 height 29
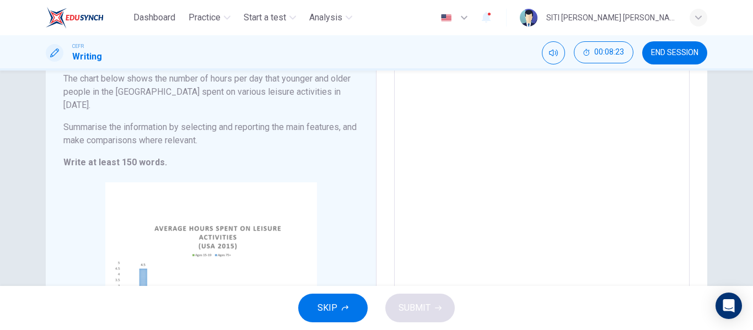
scroll to position [0, 0]
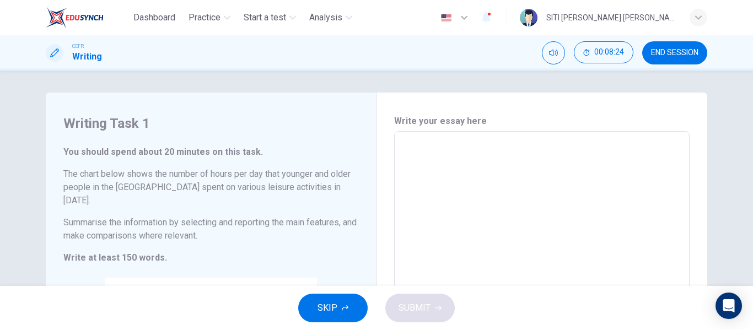
drag, startPoint x: 392, startPoint y: 195, endPoint x: 410, endPoint y: 191, distance: 18.1
click at [410, 191] on div "x ​" at bounding box center [542, 300] width 296 height 339
click at [410, 191] on textarea at bounding box center [542, 301] width 280 height 321
click at [427, 312] on span "SUBMIT" at bounding box center [415, 308] width 32 height 15
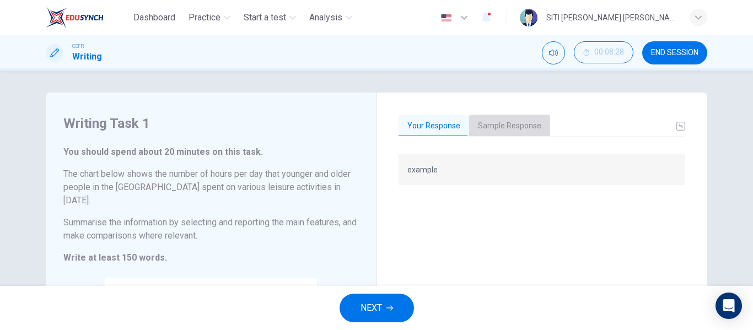
click at [507, 124] on button "Sample Response" at bounding box center [509, 126] width 81 height 23
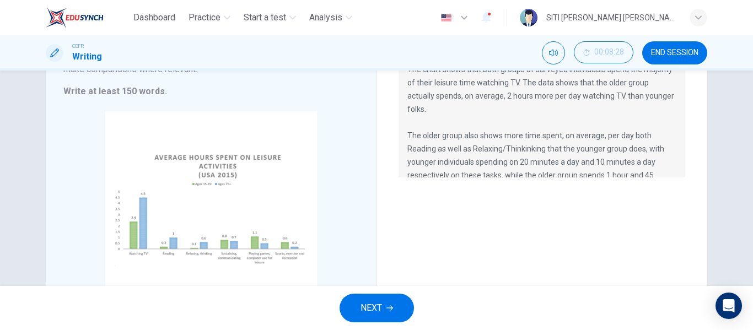
scroll to position [167, 0]
click at [215, 204] on button "Click to Zoom" at bounding box center [211, 217] width 96 height 26
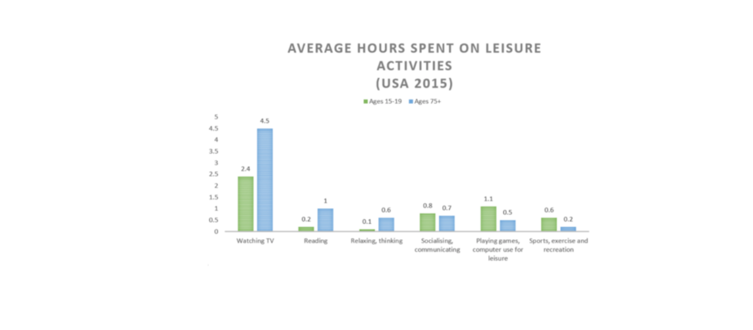
click at [512, 192] on img at bounding box center [377, 168] width 698 height 256
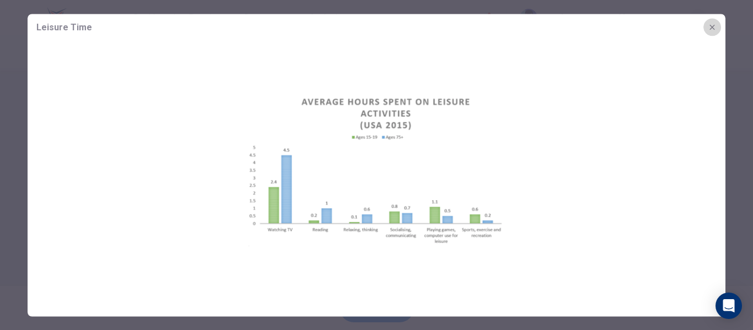
click at [710, 26] on icon "button" at bounding box center [712, 27] width 9 height 9
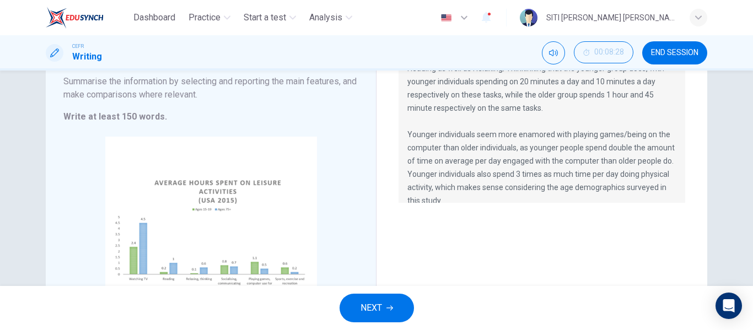
scroll to position [142, 0]
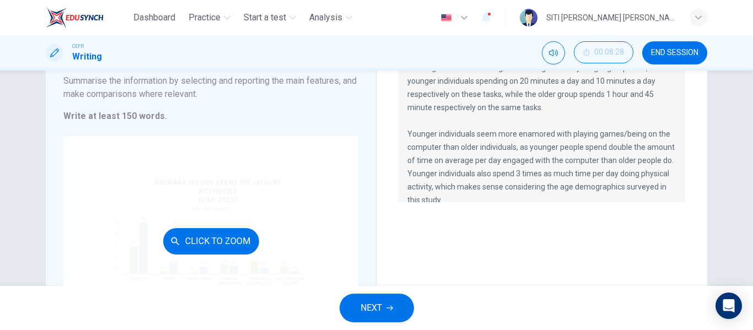
click at [190, 242] on div "Click to Zoom" at bounding box center [210, 241] width 295 height 210
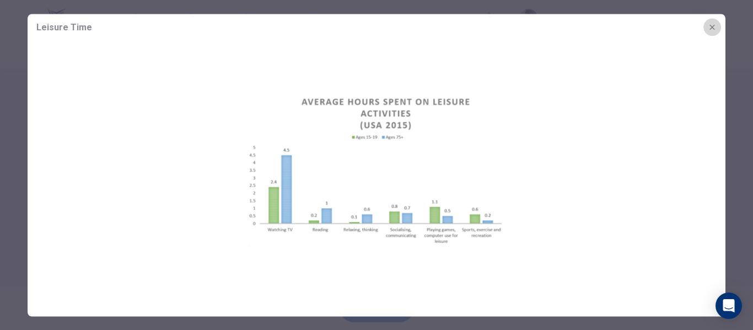
click at [710, 24] on icon "button" at bounding box center [712, 27] width 9 height 9
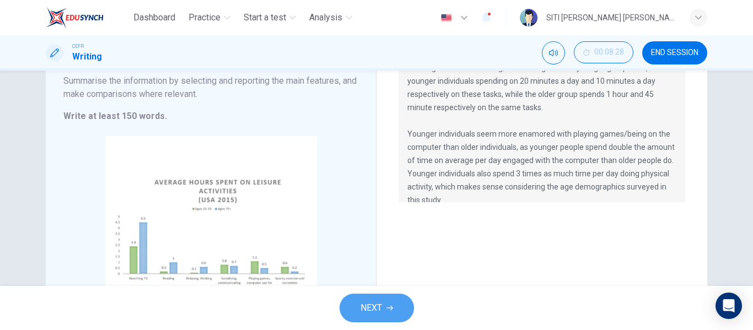
click at [384, 317] on button "NEXT" at bounding box center [377, 308] width 74 height 29
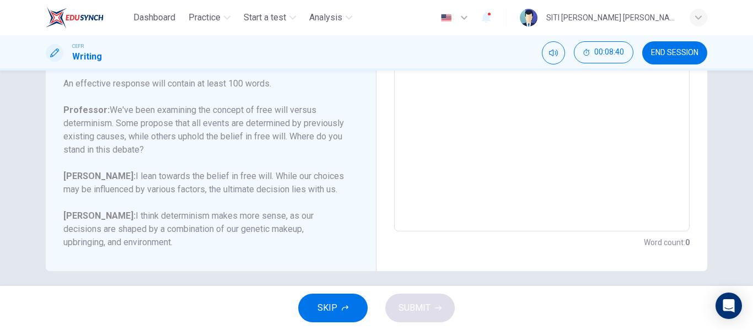
scroll to position [275, 0]
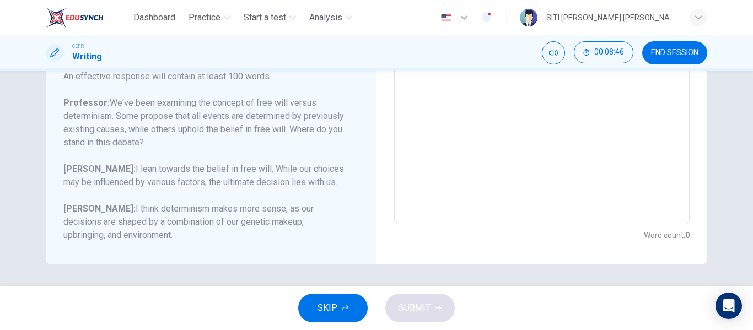
click at [456, 112] on textarea at bounding box center [542, 40] width 280 height 350
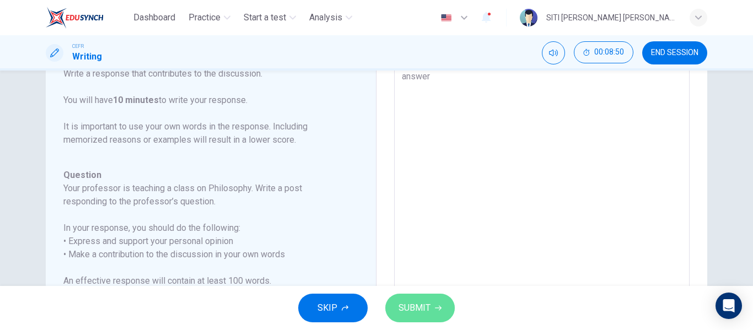
click at [421, 298] on button "SUBMIT" at bounding box center [420, 308] width 69 height 29
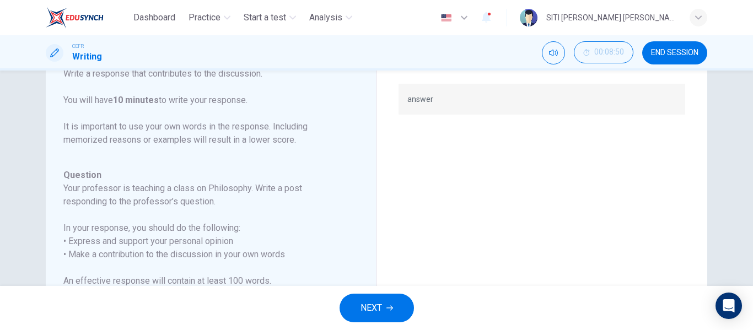
scroll to position [0, 0]
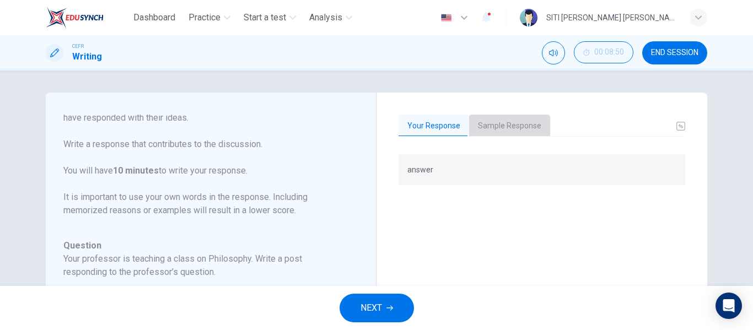
click at [499, 128] on button "Sample Response" at bounding box center [509, 126] width 81 height 23
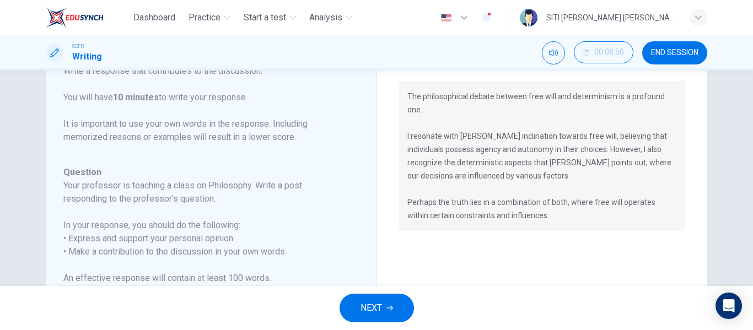
scroll to position [73, 0]
click at [672, 255] on div "The philosophical debate between free will and determinism is a profound one. I…" at bounding box center [542, 257] width 287 height 350
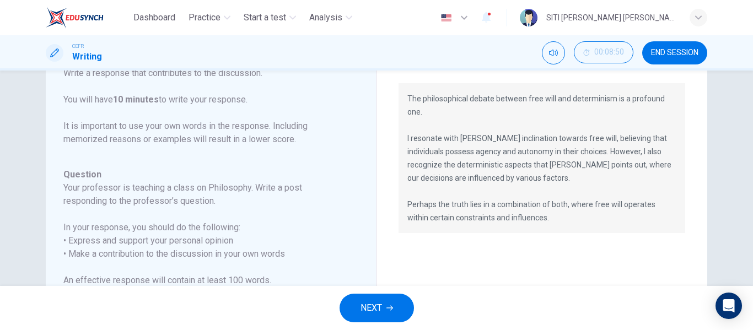
scroll to position [72, 0]
